Goal: Task Accomplishment & Management: Use online tool/utility

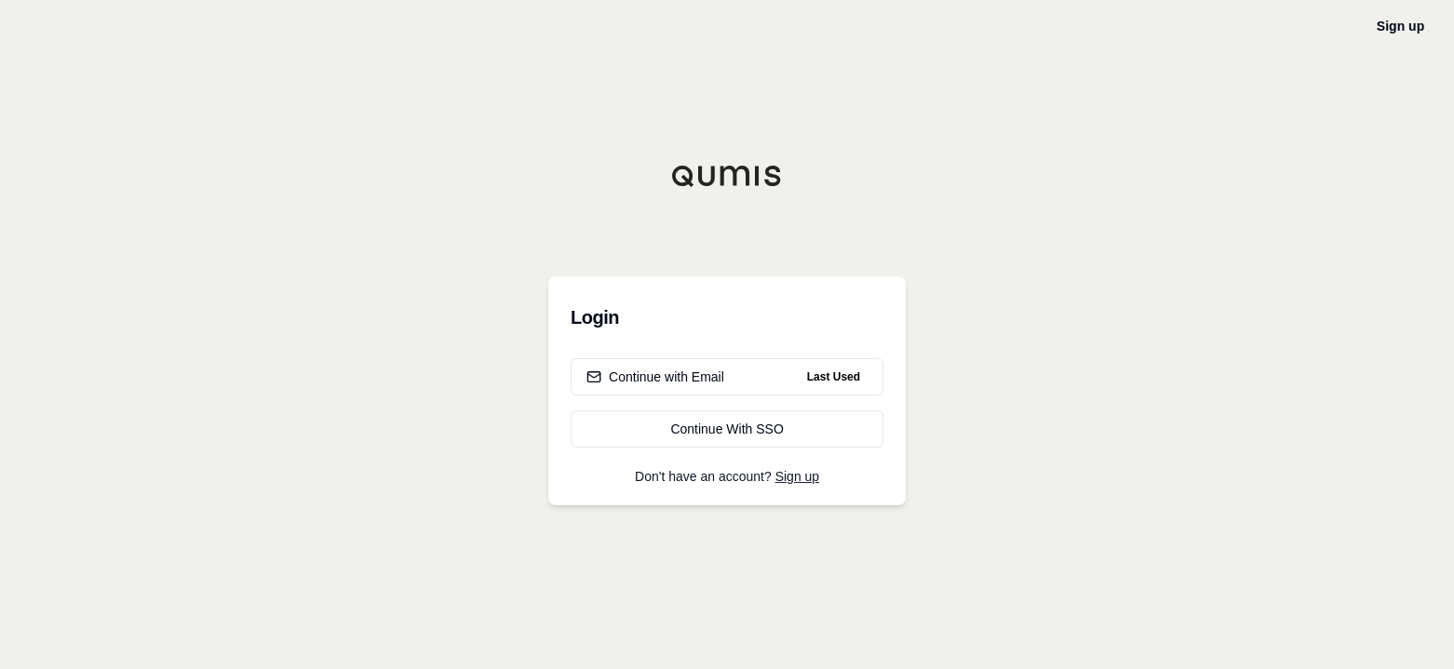
click at [684, 383] on div "Continue with Email" at bounding box center [655, 377] width 138 height 19
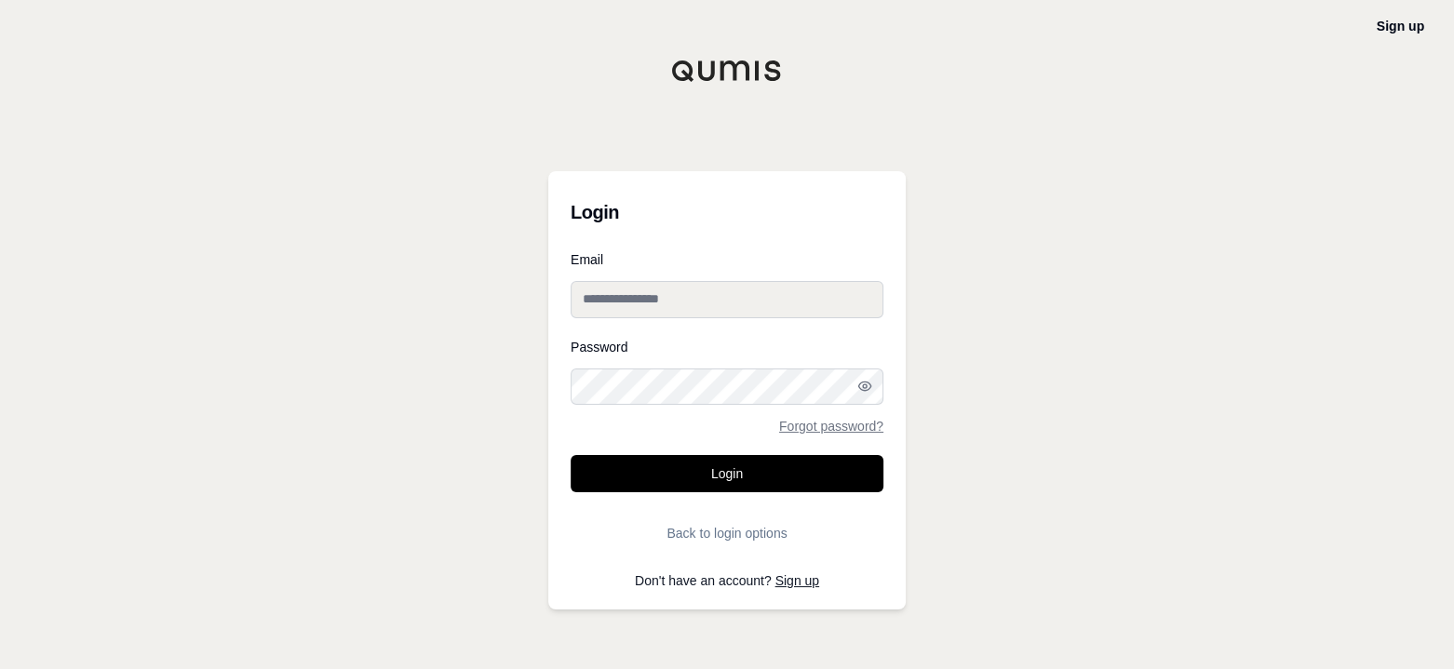
type input "**********"
click at [736, 481] on button "Login" at bounding box center [727, 473] width 313 height 37
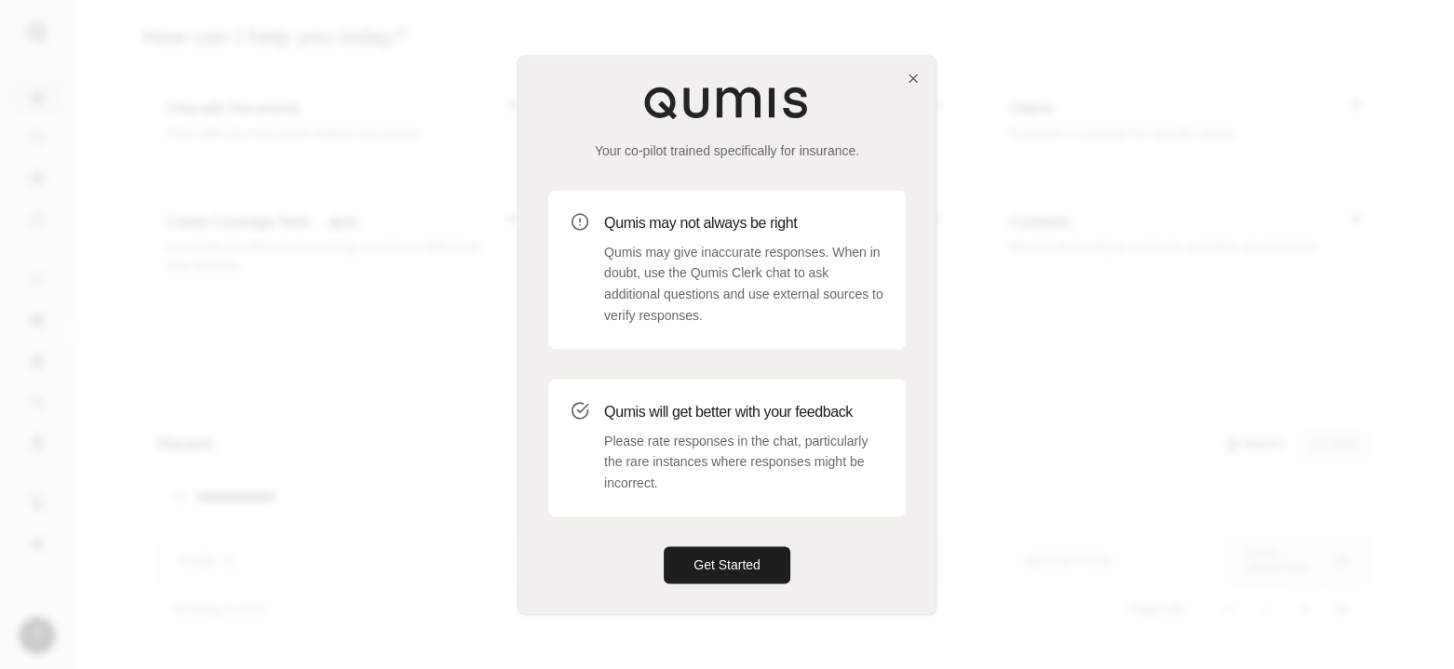
click at [723, 571] on button "Get Started" at bounding box center [727, 564] width 127 height 37
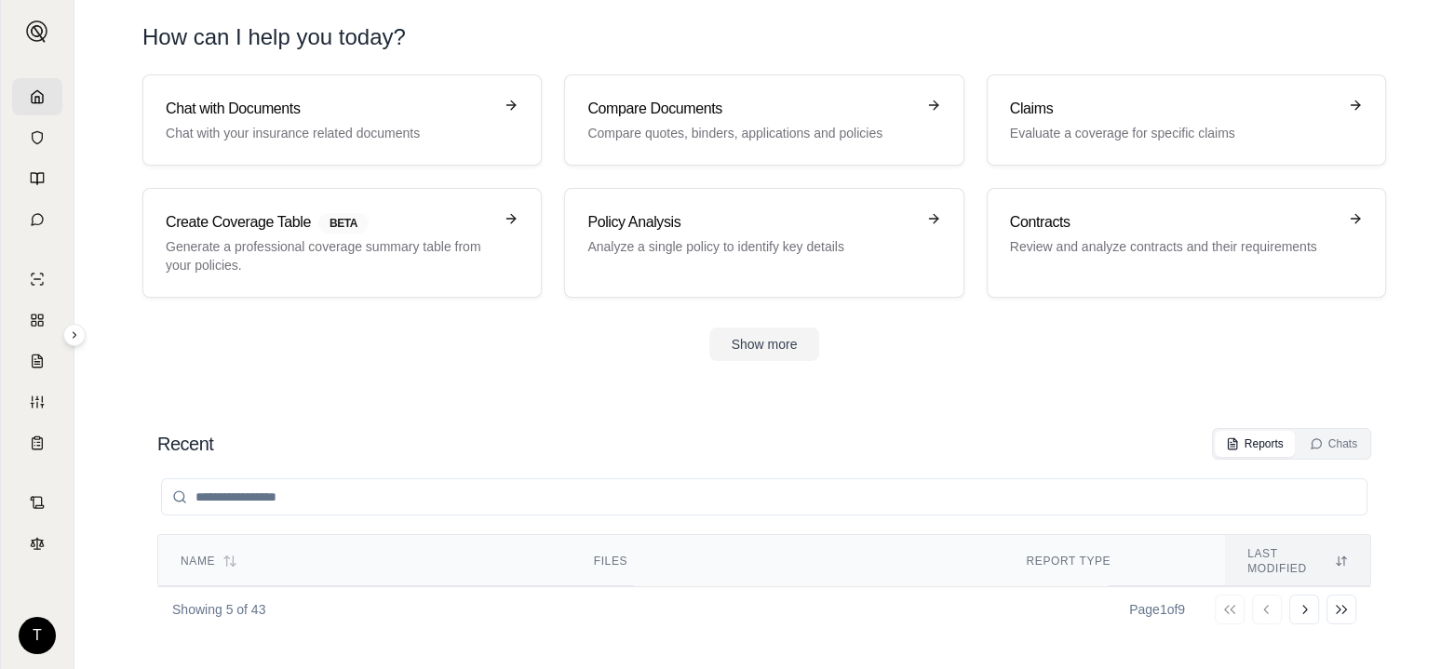
click at [1031, 127] on p "Evaluate a coverage for specific claims" at bounding box center [1173, 133] width 327 height 19
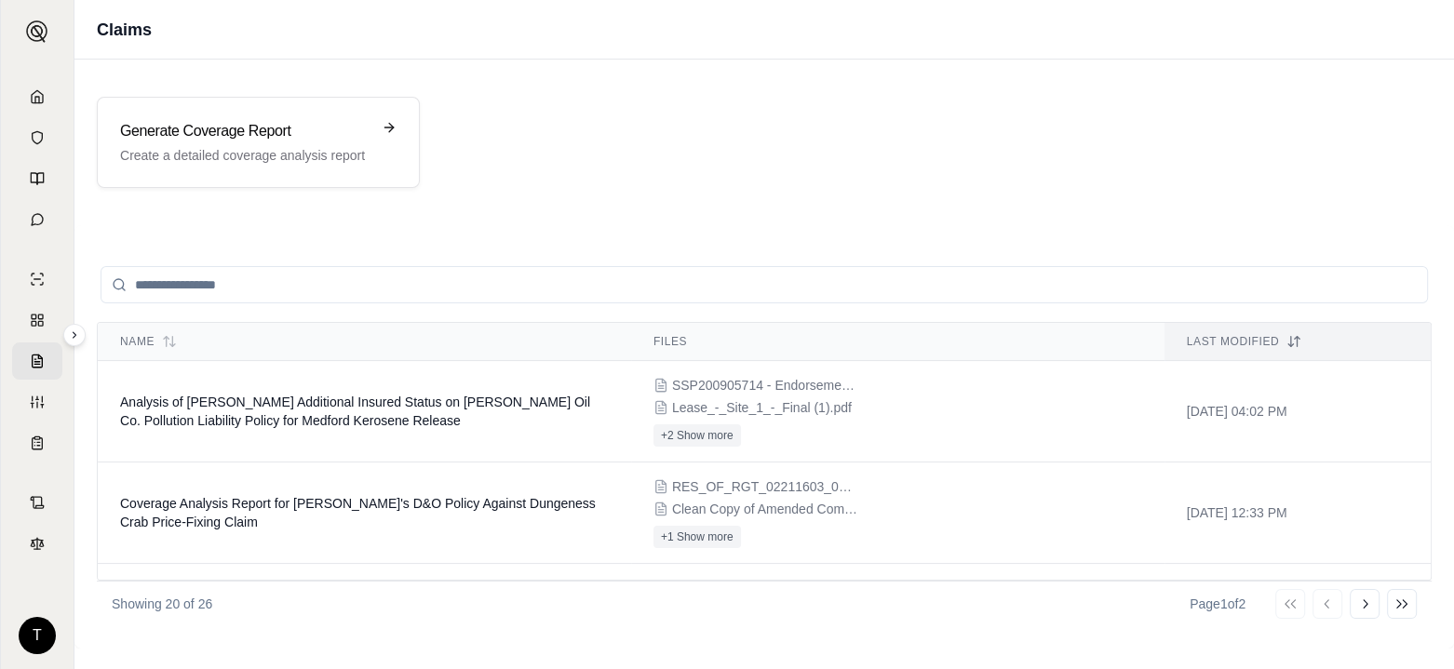
click at [209, 409] on td "Analysis of [PERSON_NAME] Additional Insured Status on [PERSON_NAME] Oil Co. Po…" at bounding box center [364, 411] width 533 height 101
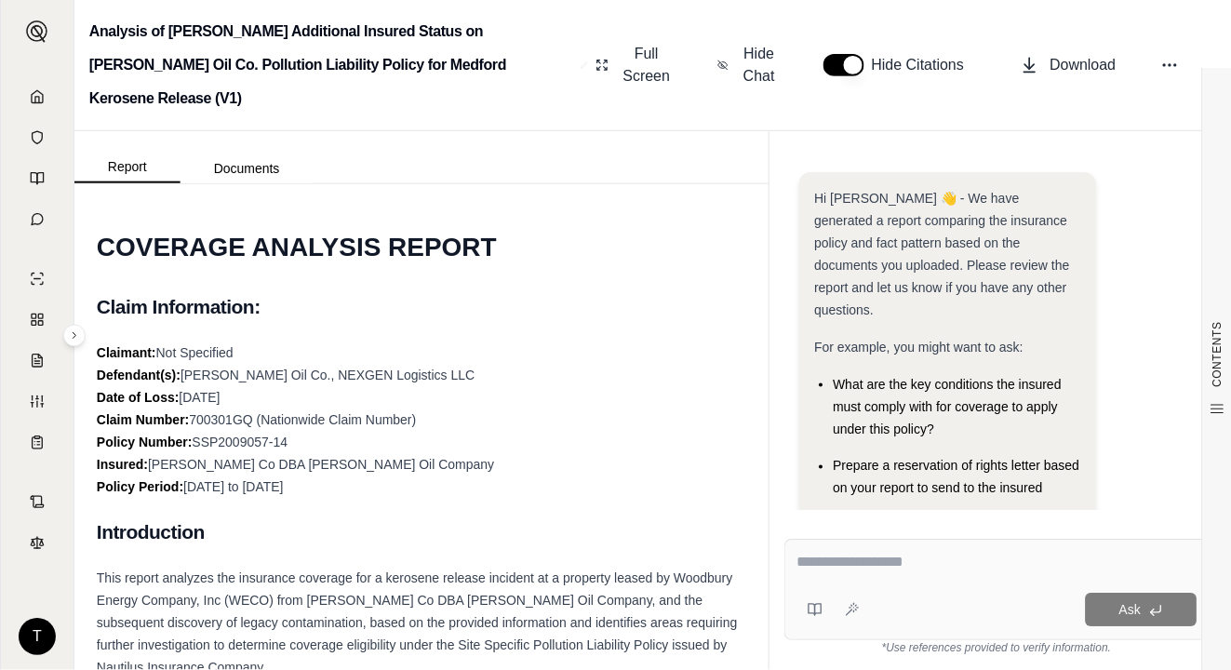
scroll to position [467, 0]
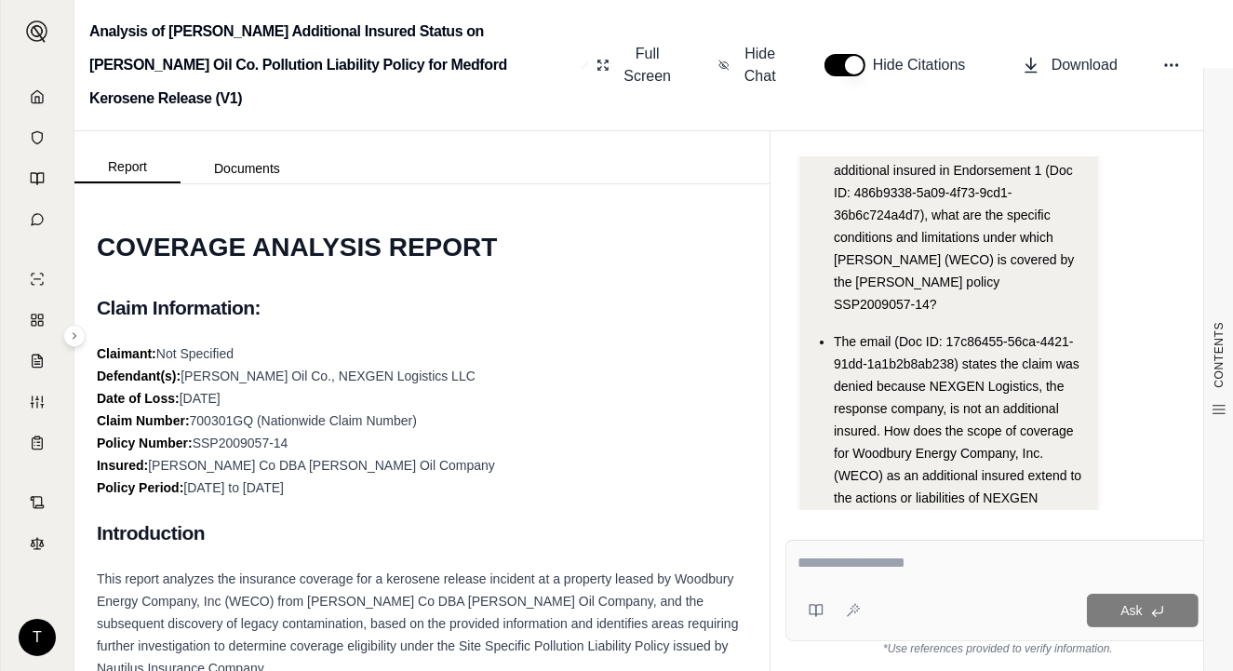
click at [1174, 56] on icon at bounding box center [1171, 65] width 19 height 19
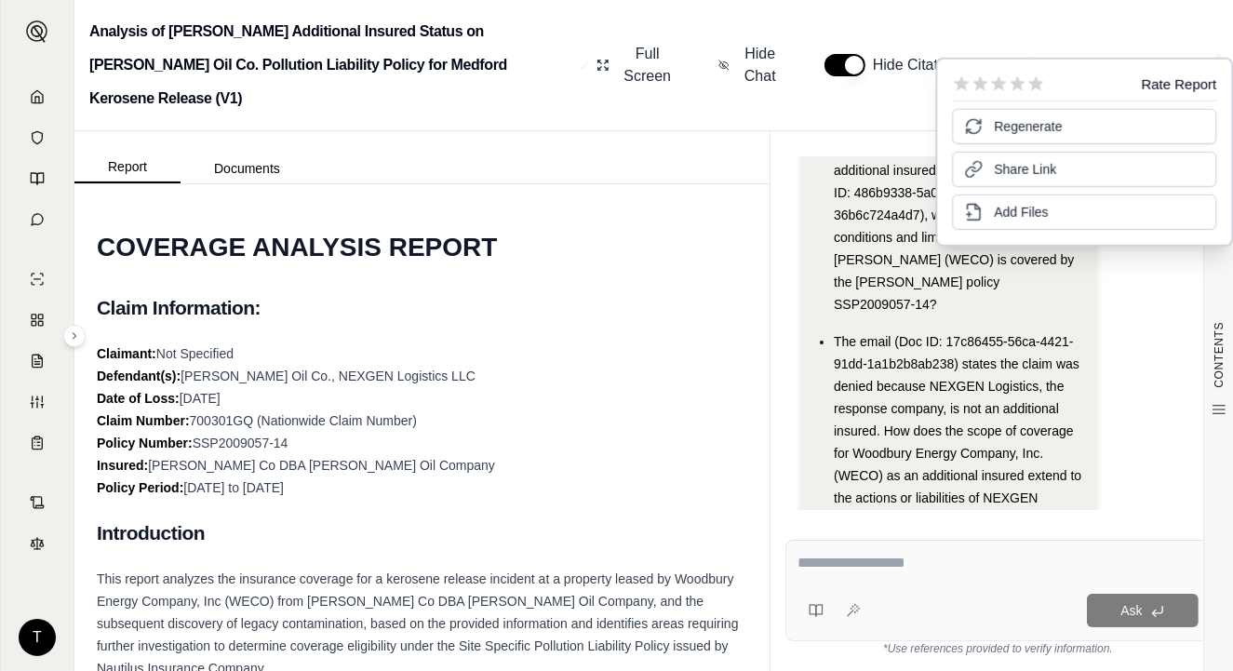
click at [1026, 208] on span "Add Files" at bounding box center [1021, 212] width 54 height 19
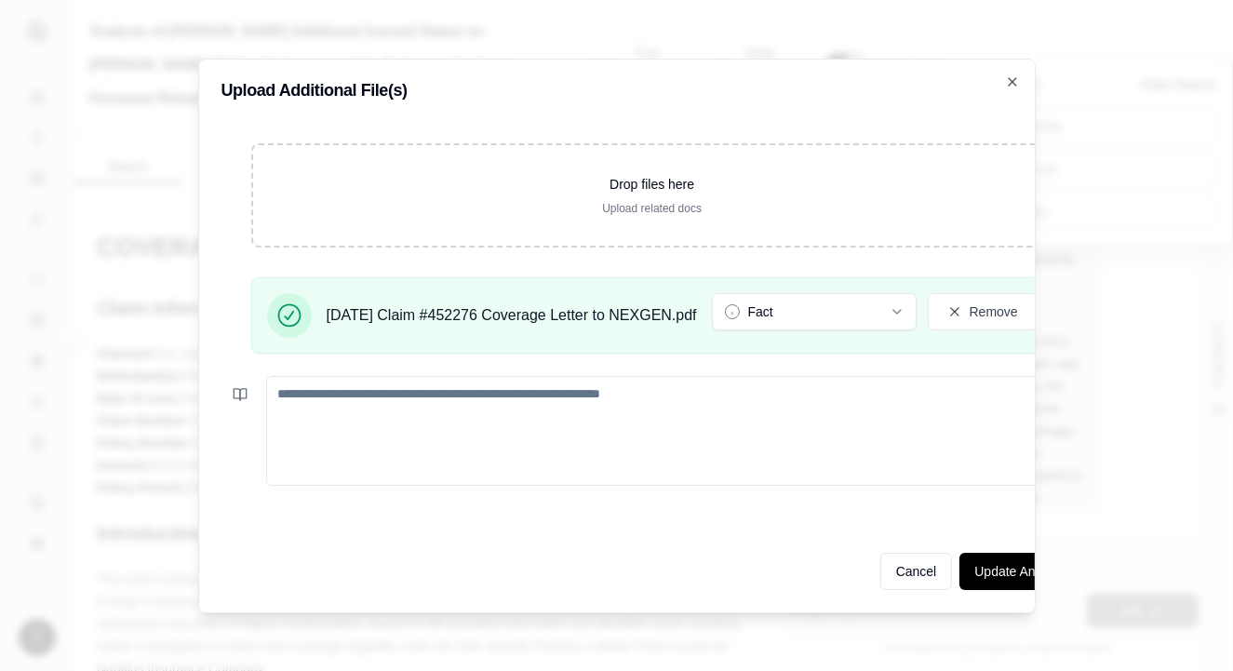
click at [905, 304] on icon "button" at bounding box center [897, 311] width 15 height 15
click at [989, 467] on textarea at bounding box center [674, 431] width 817 height 110
click at [1020, 561] on button "Update Analysis" at bounding box center [1021, 571] width 123 height 37
click at [1013, 563] on button "Update Analysis" at bounding box center [1021, 571] width 123 height 37
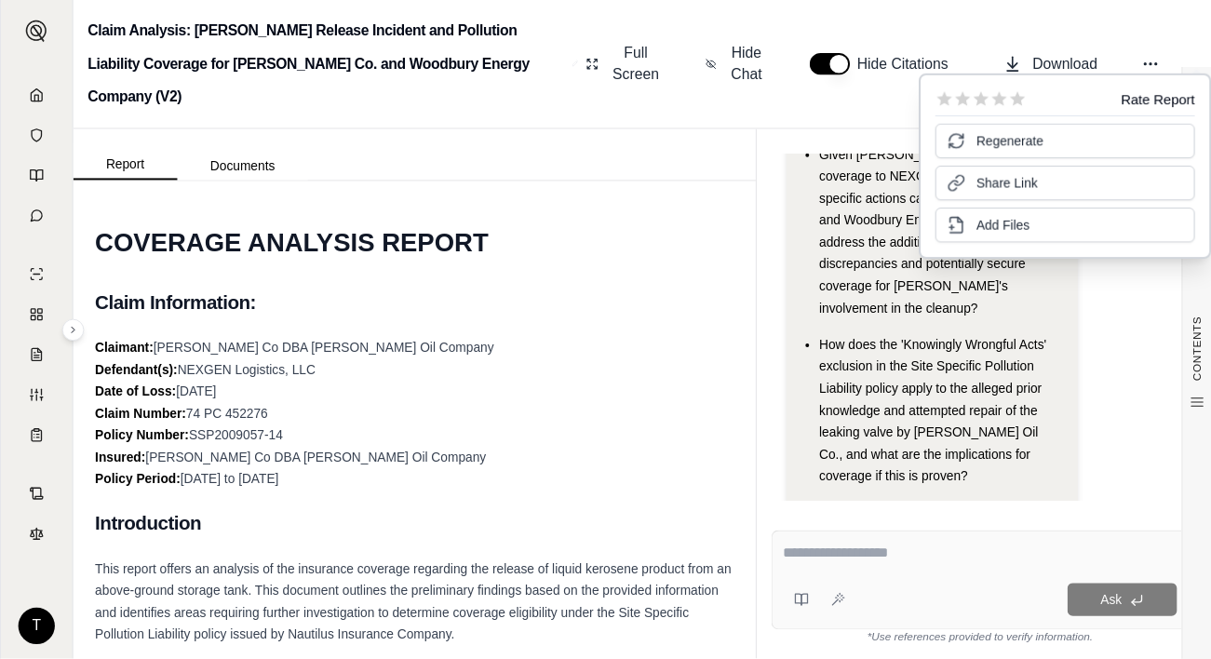
scroll to position [366, 0]
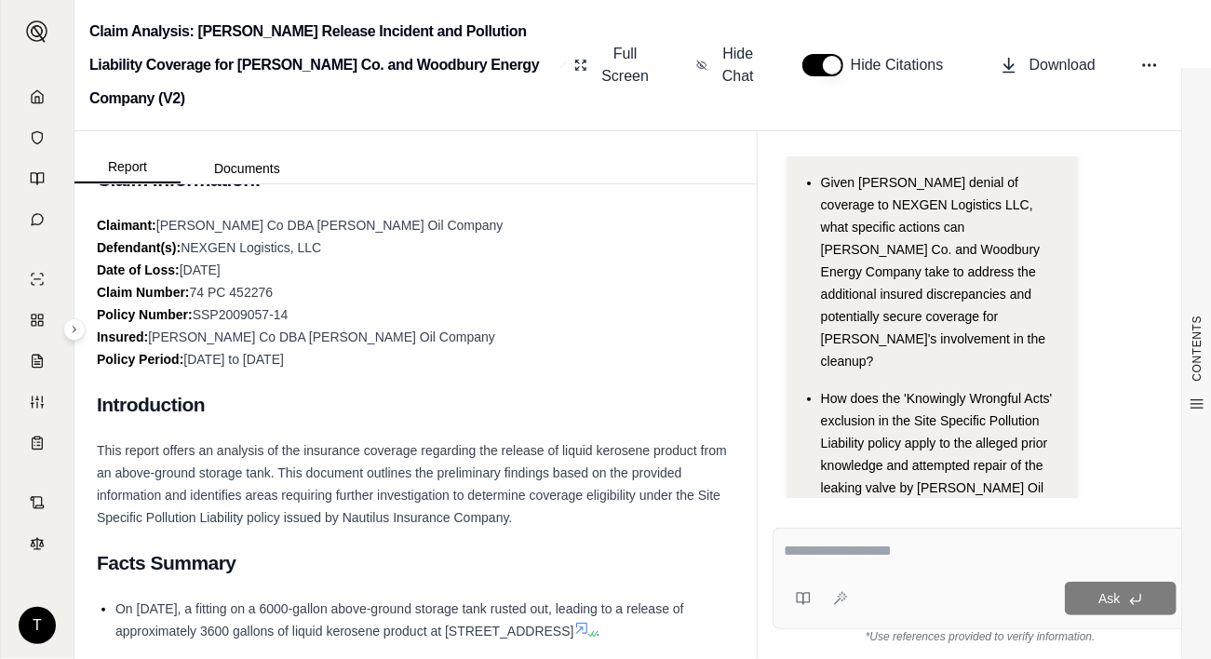
scroll to position [558, 0]
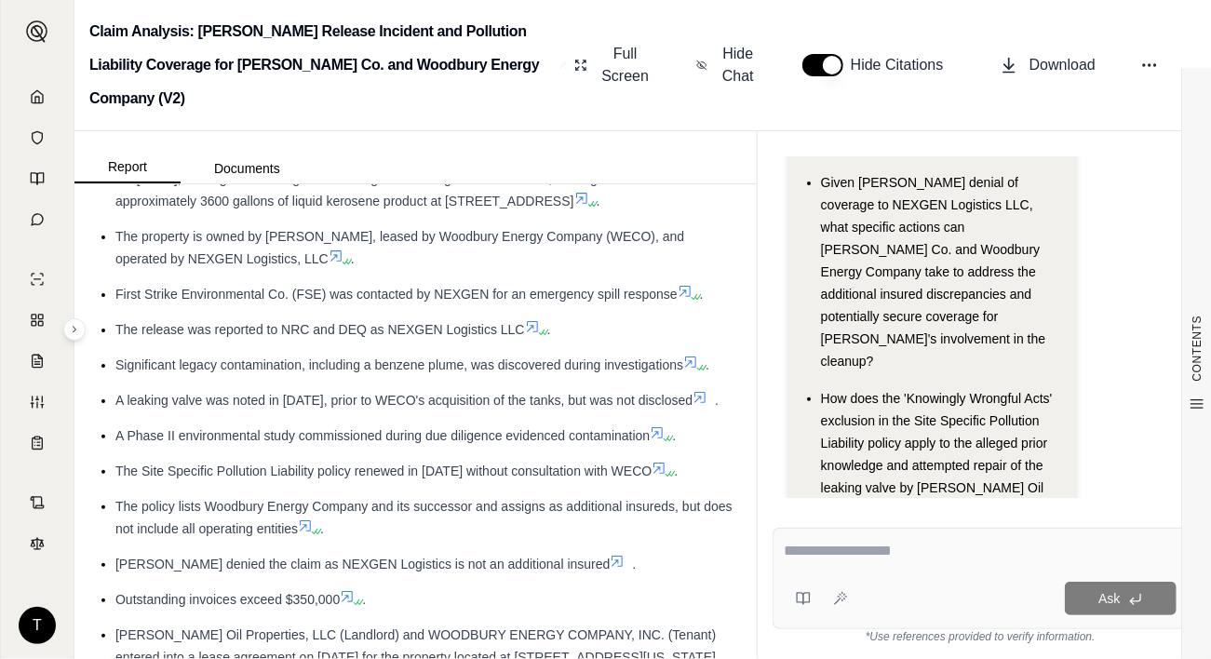
click at [245, 161] on button "Documents" at bounding box center [247, 169] width 133 height 30
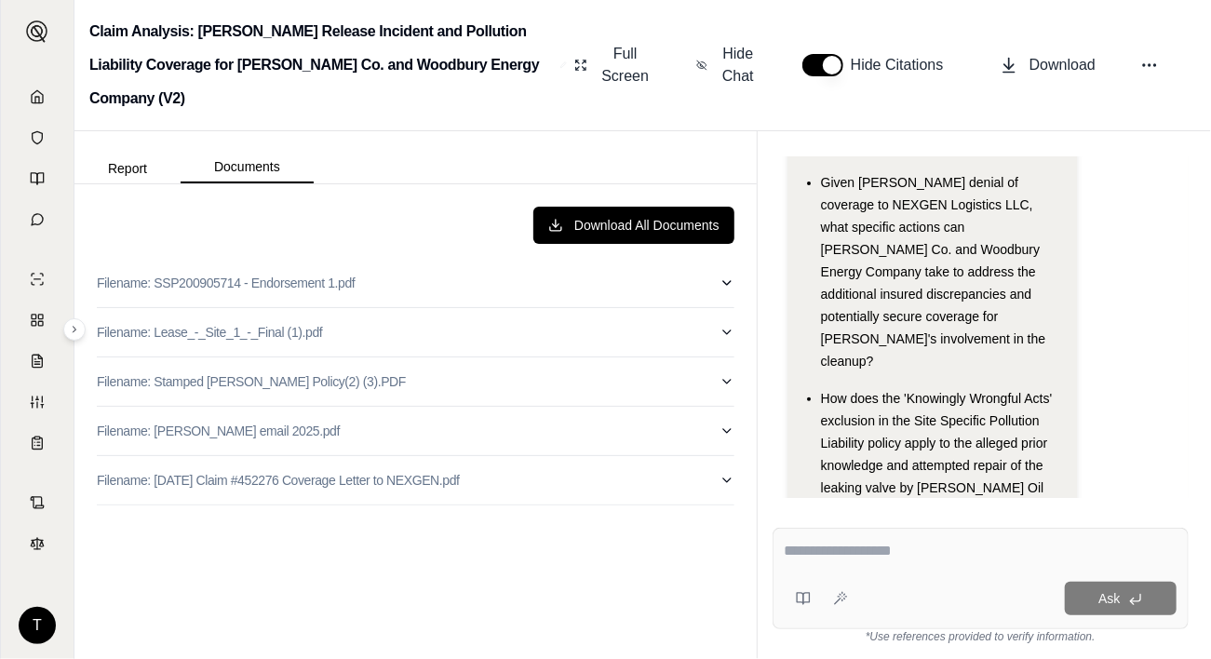
click at [125, 172] on button "Report" at bounding box center [127, 169] width 106 height 30
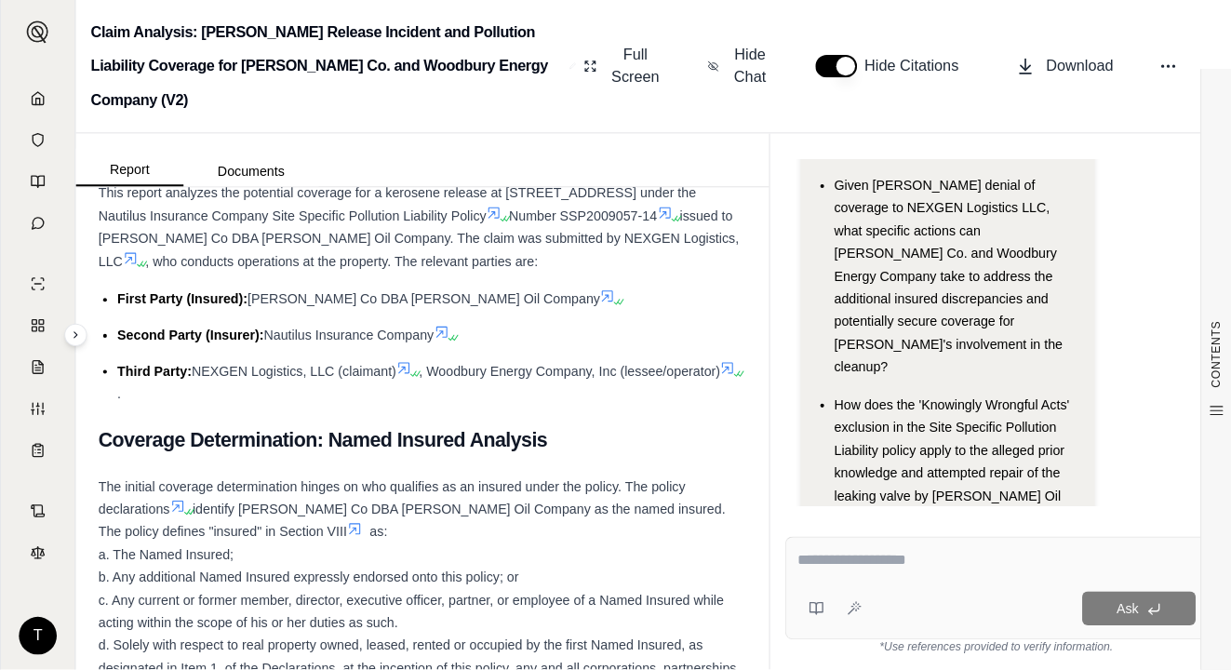
scroll to position [3537, 0]
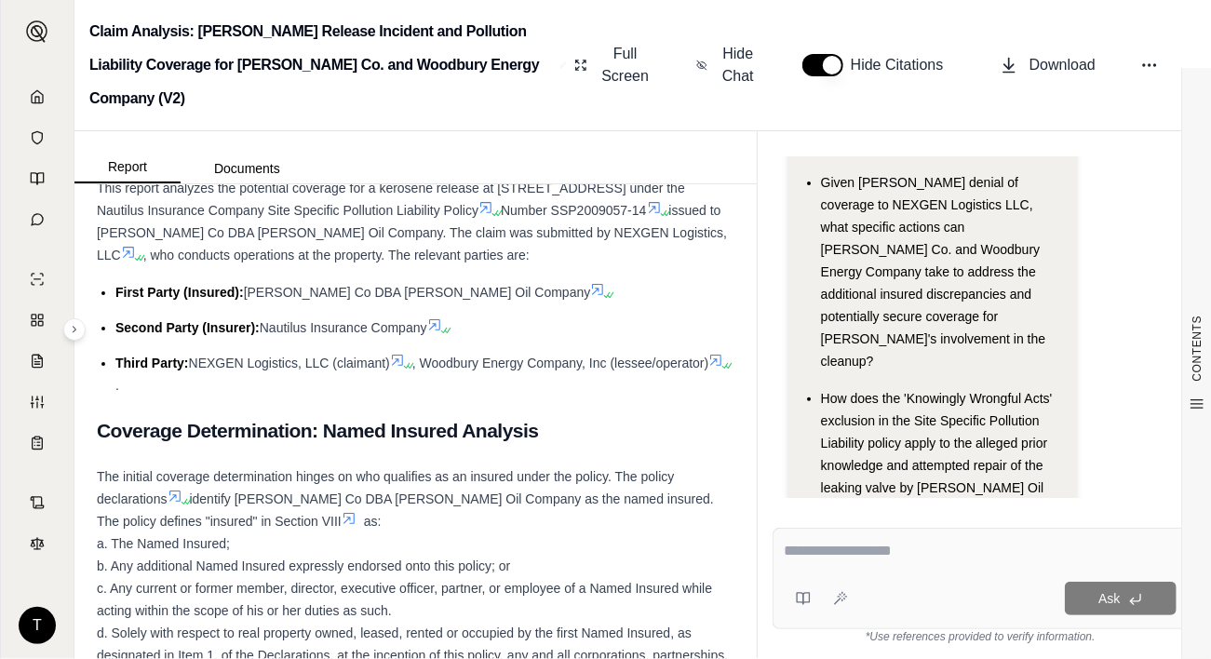
click at [1054, 69] on span "Download" at bounding box center [1062, 65] width 66 height 22
click at [251, 173] on button "Documents" at bounding box center [247, 169] width 133 height 30
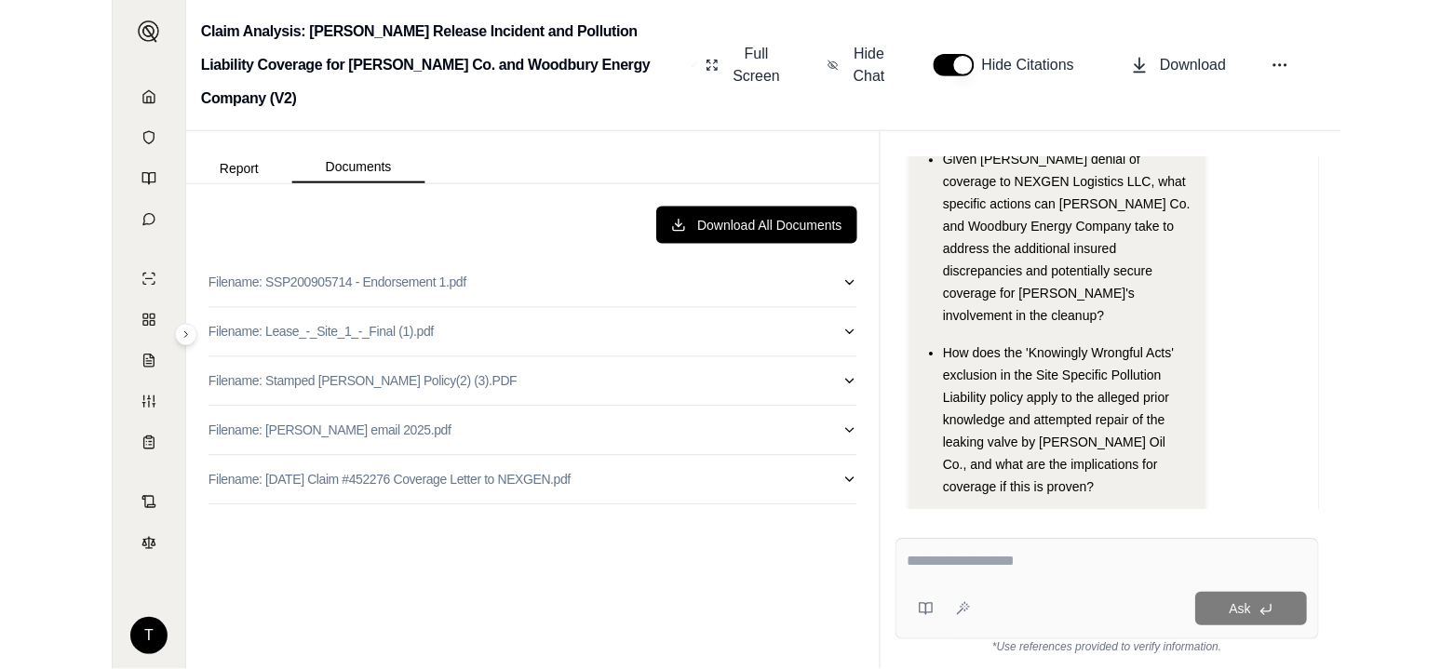
scroll to position [225, 0]
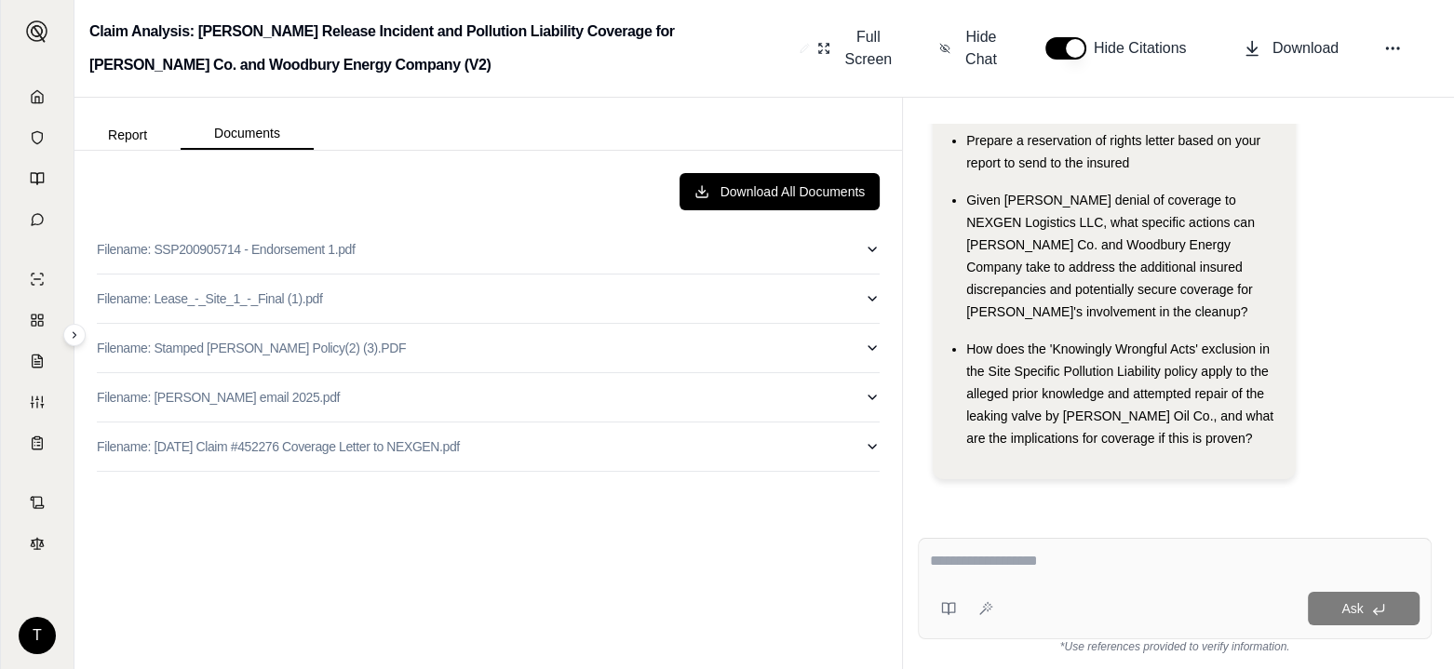
click at [181, 296] on p "Filename: Lease_-_Site_1_-_Final (1).pdf" at bounding box center [209, 298] width 225 height 19
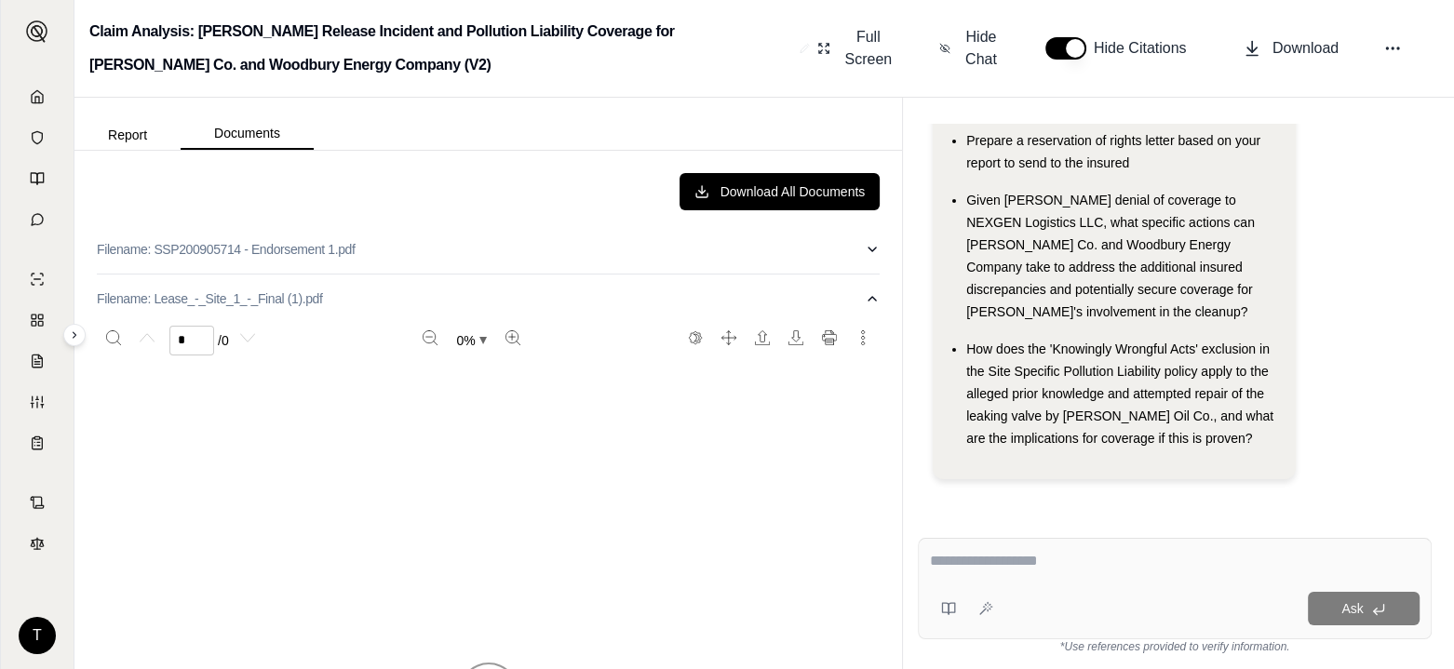
click at [181, 296] on p "Filename: Lease_-_Site_1_-_Final (1).pdf" at bounding box center [209, 298] width 225 height 19
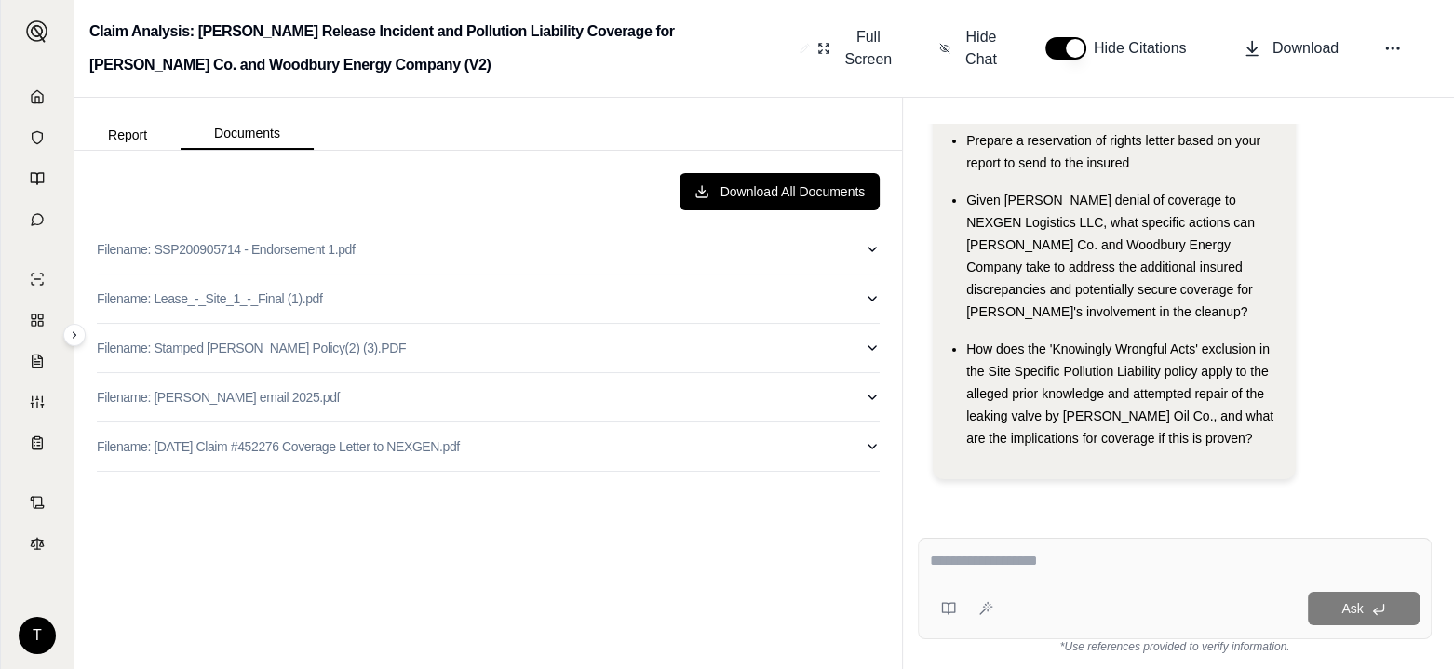
click at [177, 298] on p "Filename: Lease_-_Site_1_-_Final (1).pdf" at bounding box center [209, 298] width 225 height 19
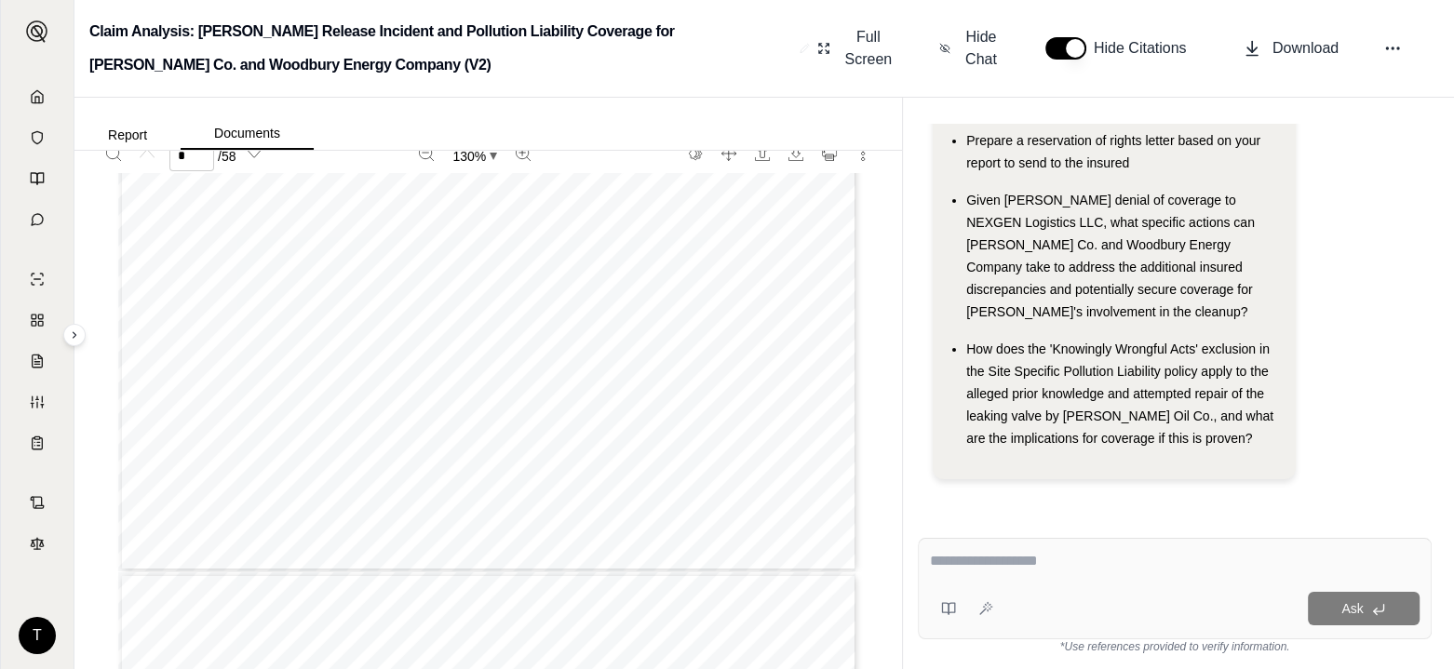
scroll to position [228, 0]
click at [883, 481] on div "Download All Documents Filename: SSP200905714 - Endorsement 1.pdf Filename: Lea…" at bounding box center [487, 410] width 827 height 518
type input "**"
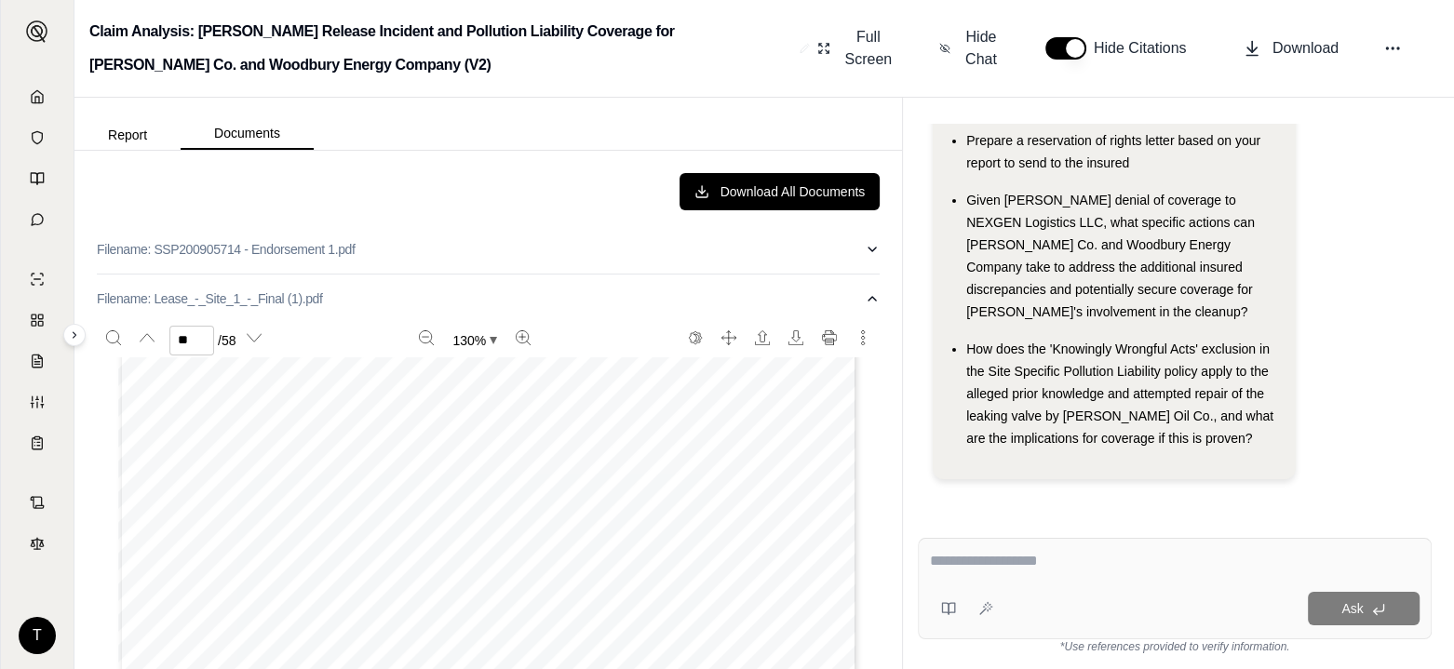
scroll to position [0, 0]
click at [128, 135] on button "Report" at bounding box center [127, 135] width 106 height 30
